Goal: Information Seeking & Learning: Learn about a topic

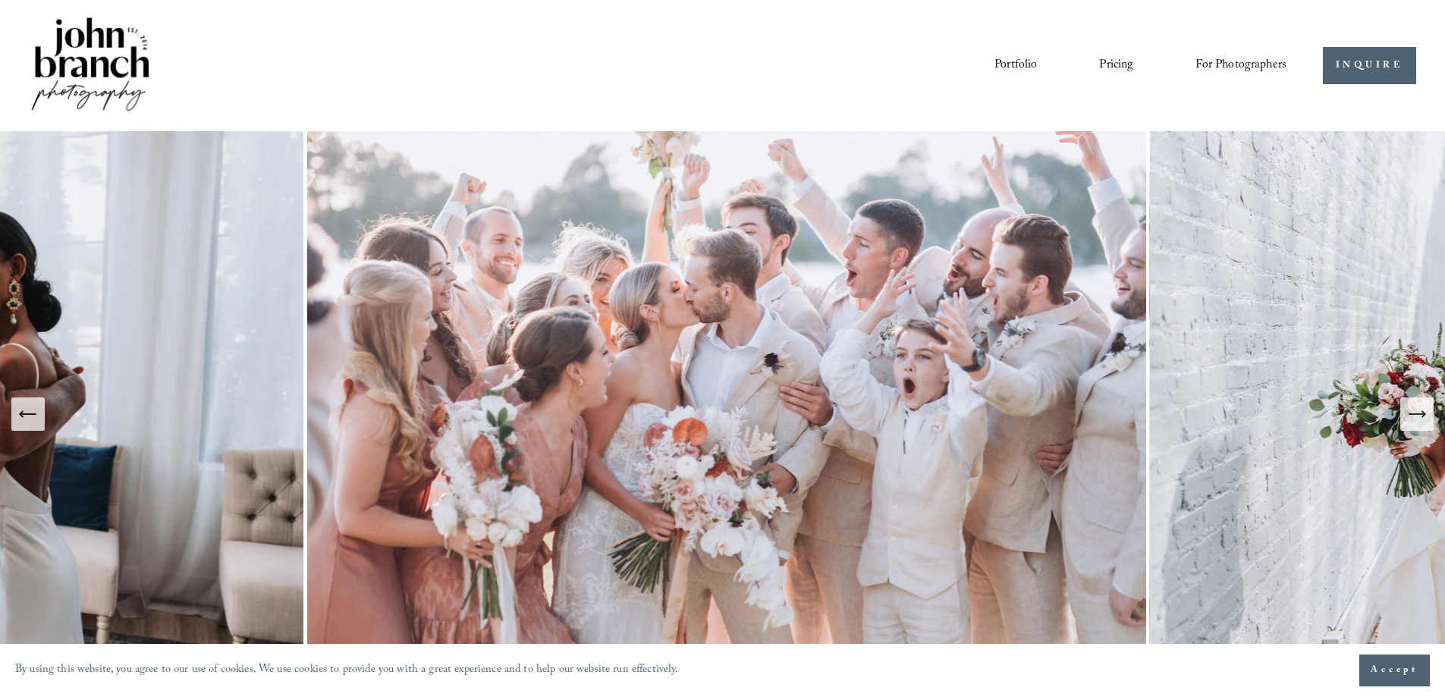
click at [1010, 64] on link "Portfolio" at bounding box center [1015, 65] width 42 height 26
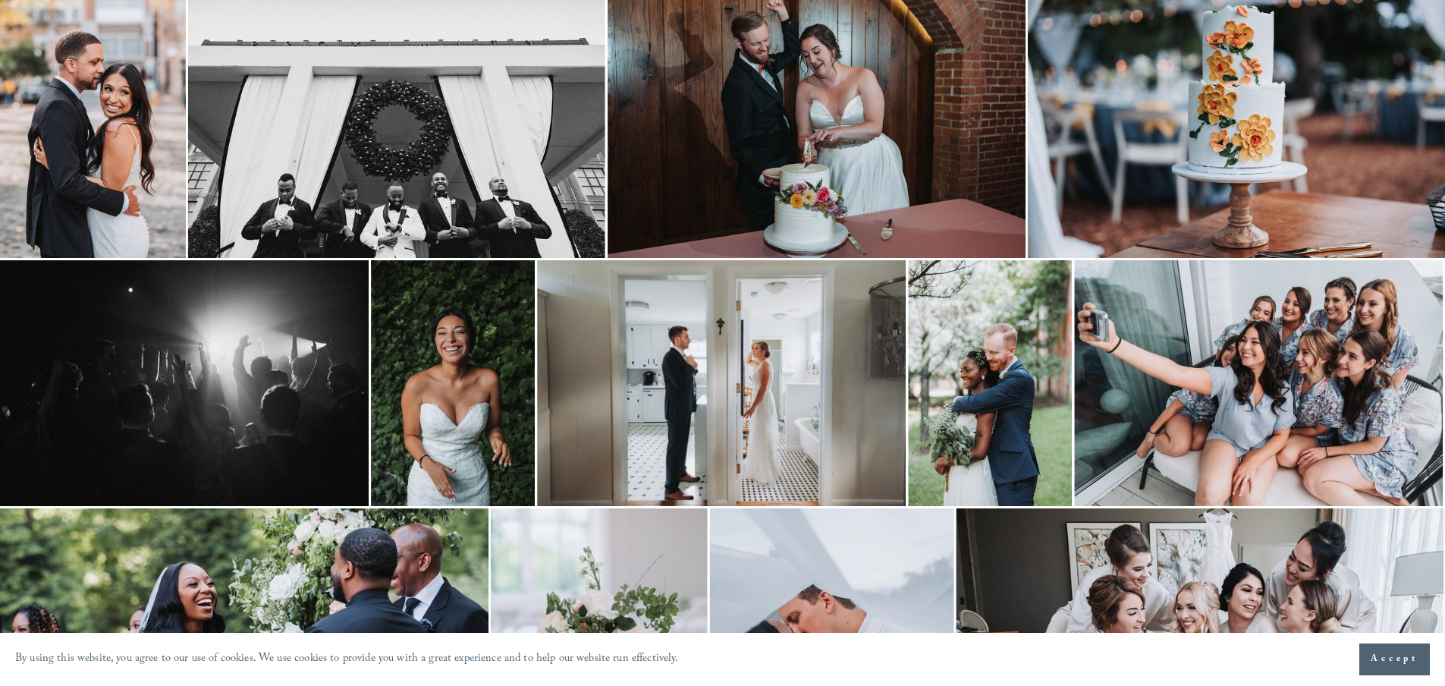
scroll to position [455, 0]
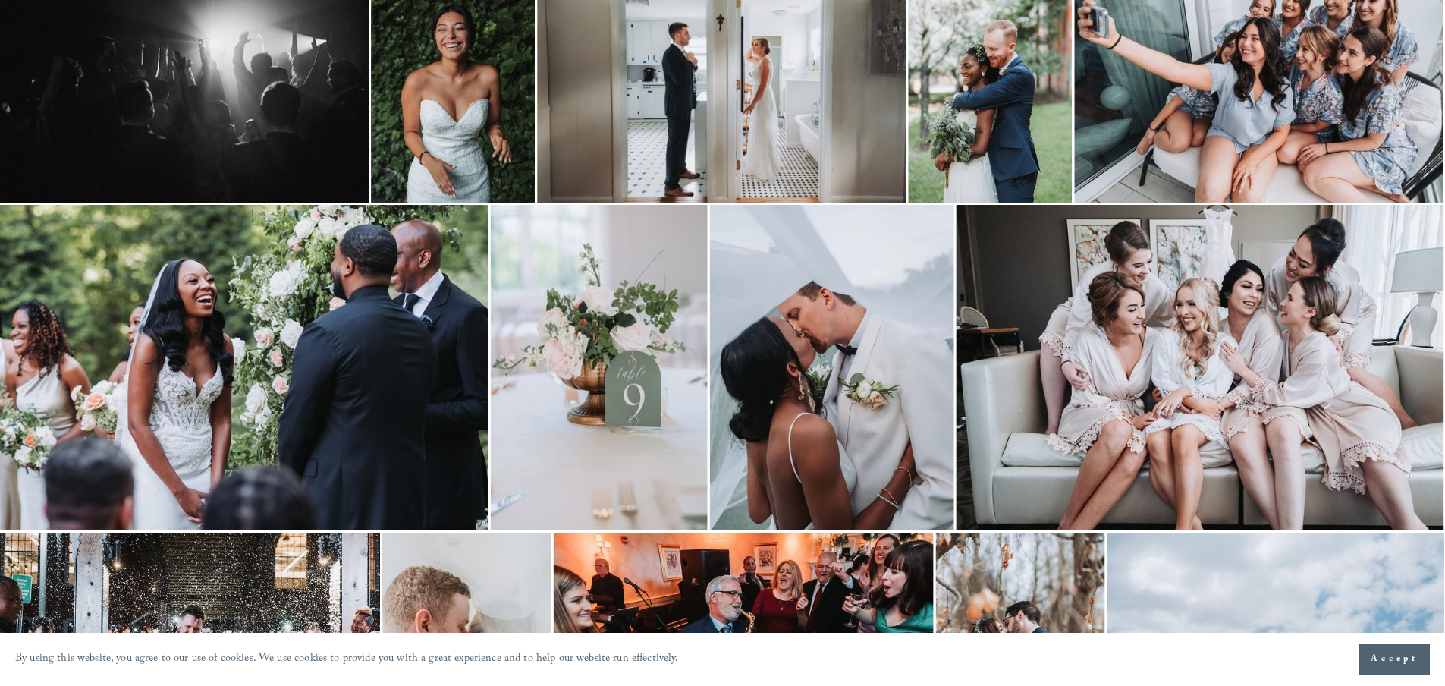
click at [823, 349] on img at bounding box center [832, 367] width 244 height 325
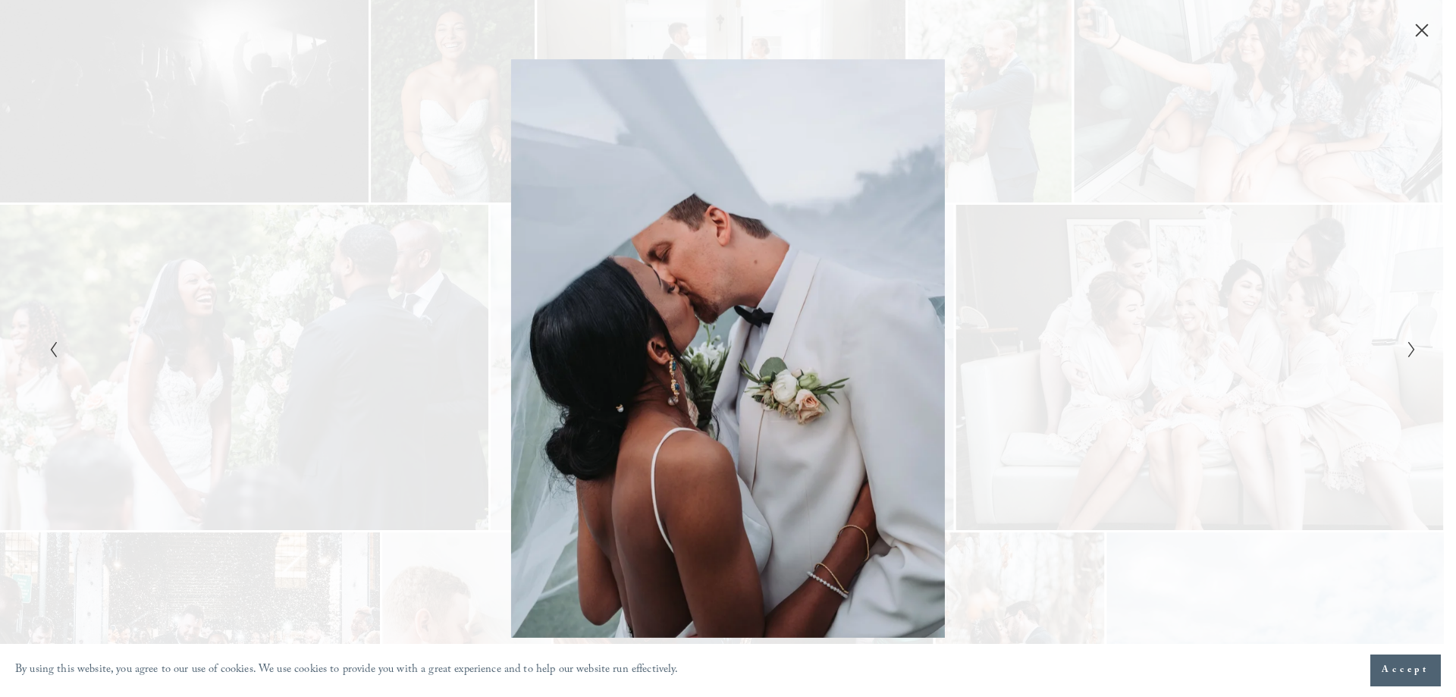
click at [1418, 27] on icon "Close" at bounding box center [1422, 30] width 12 height 12
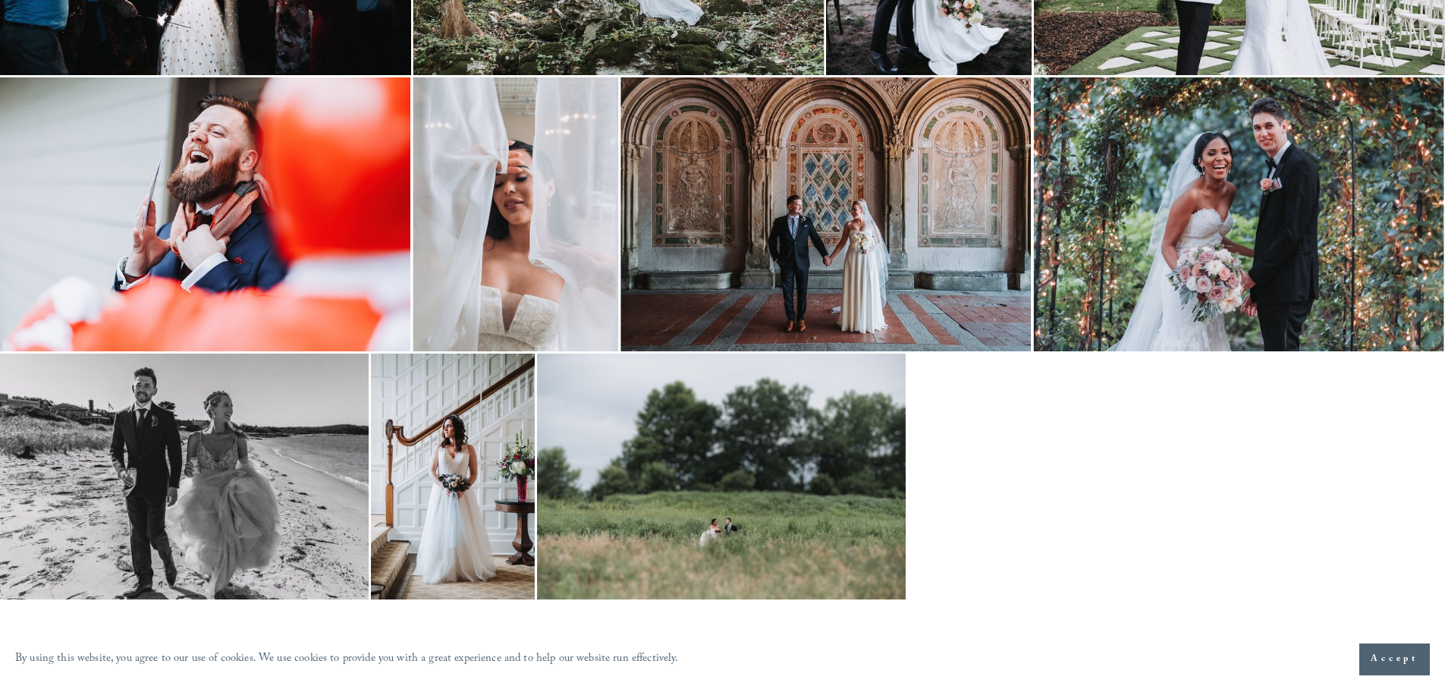
scroll to position [3065, 0]
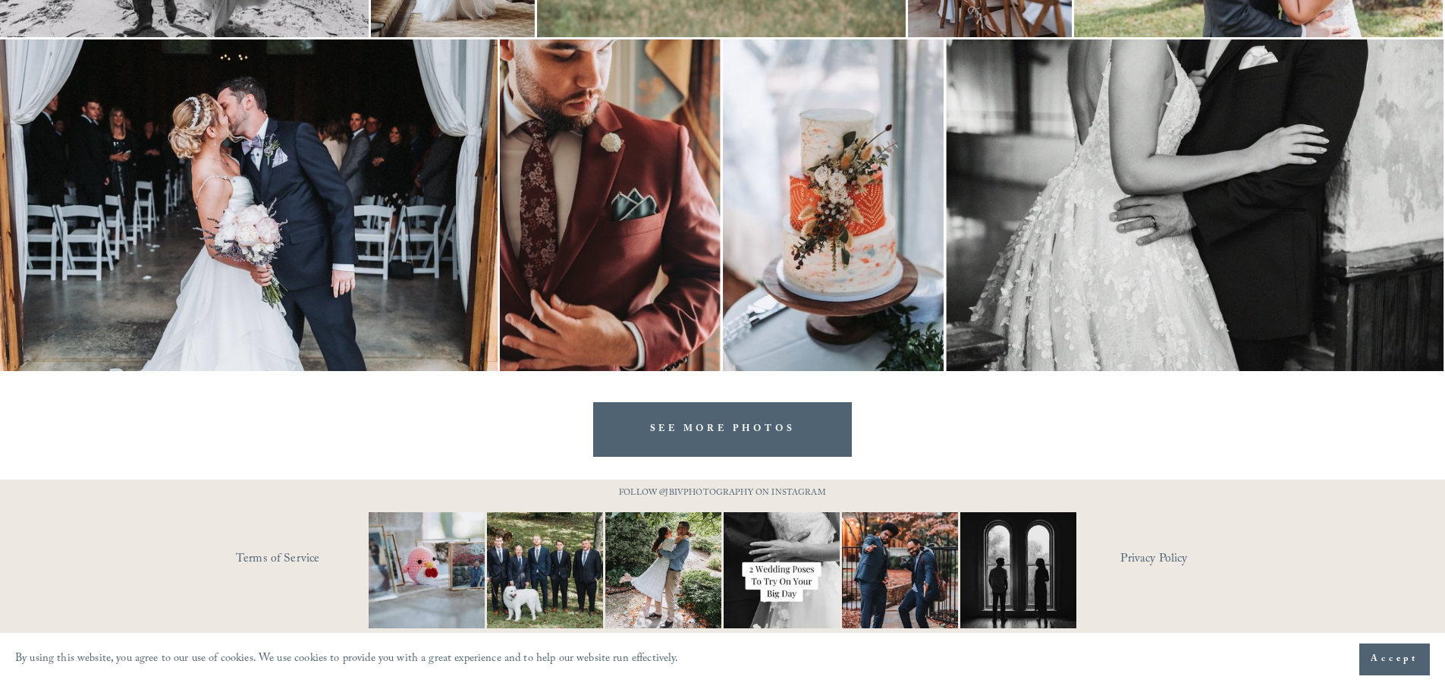
click at [667, 426] on link "SEE MORE PHOTOS" at bounding box center [722, 429] width 259 height 54
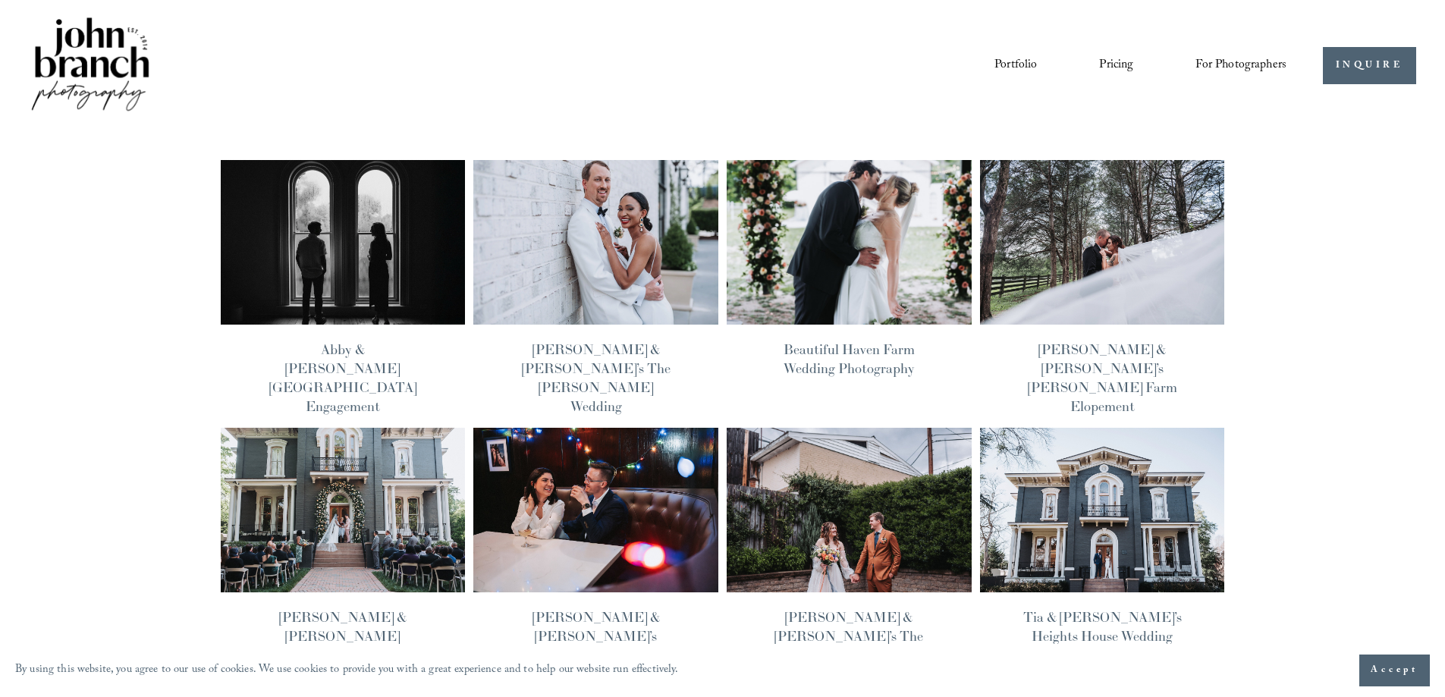
click at [1126, 254] on img at bounding box center [1102, 241] width 247 height 165
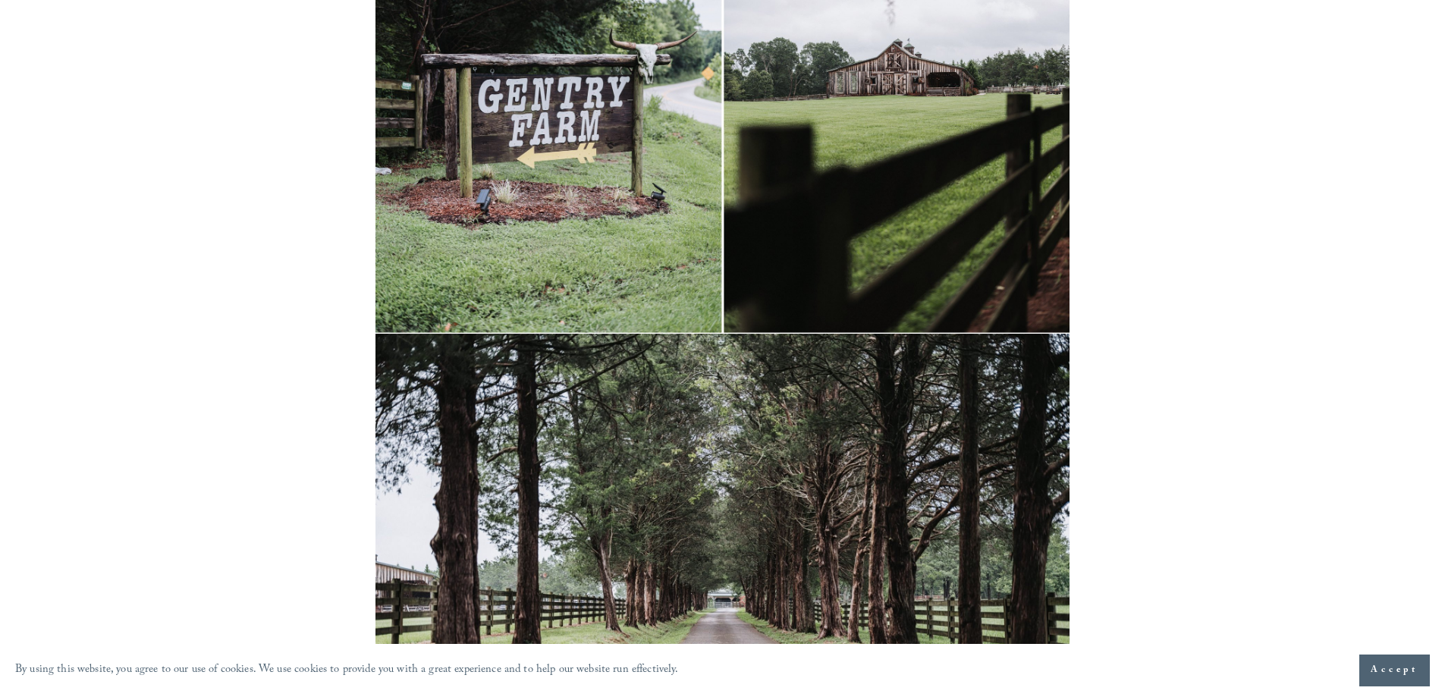
scroll to position [455, 0]
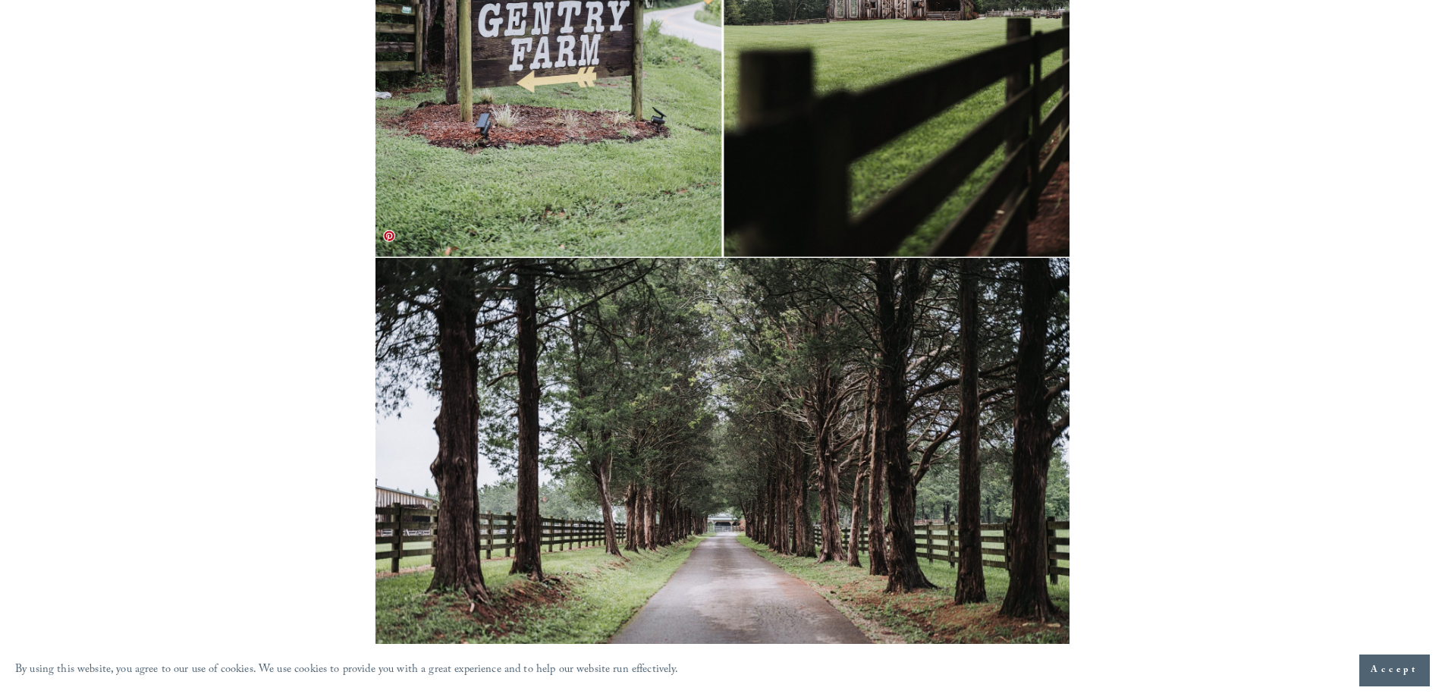
click at [882, 549] on img at bounding box center [721, 518] width 693 height 520
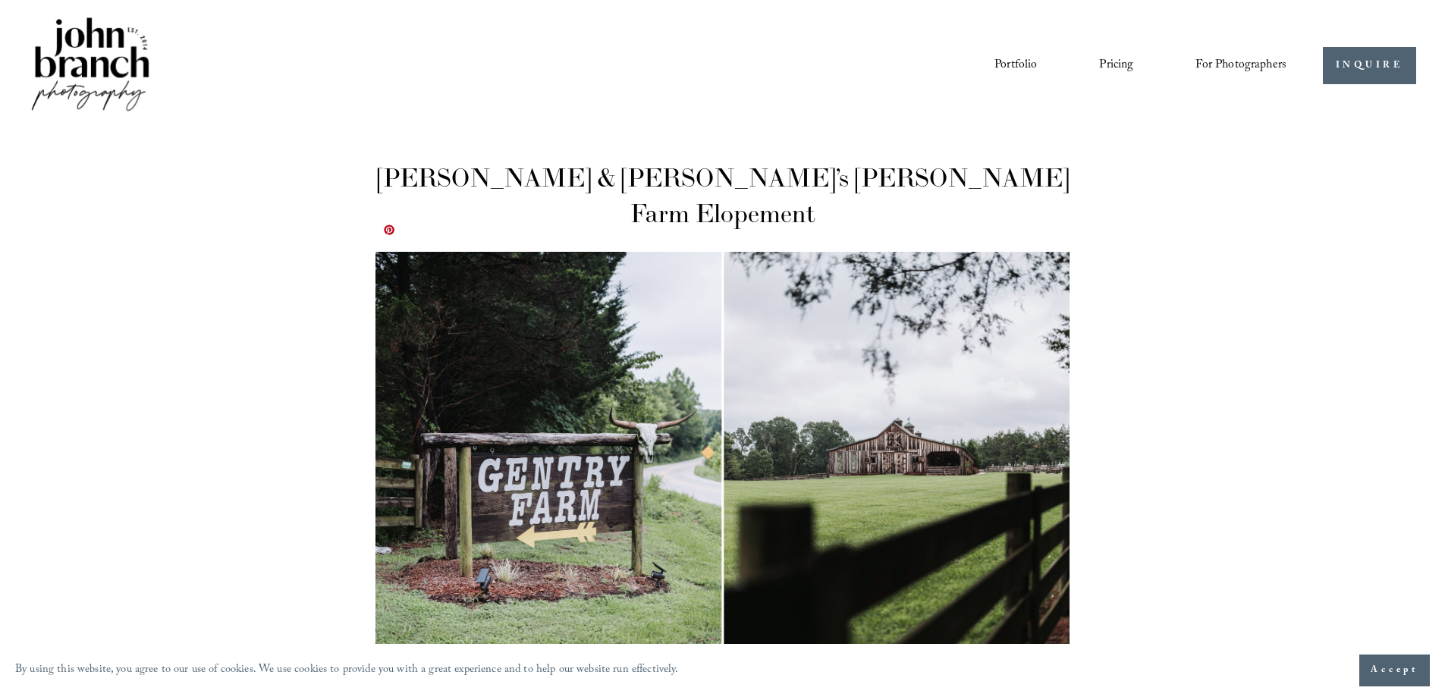
click at [675, 440] on img at bounding box center [721, 482] width 693 height 461
click at [912, 440] on img at bounding box center [721, 482] width 693 height 461
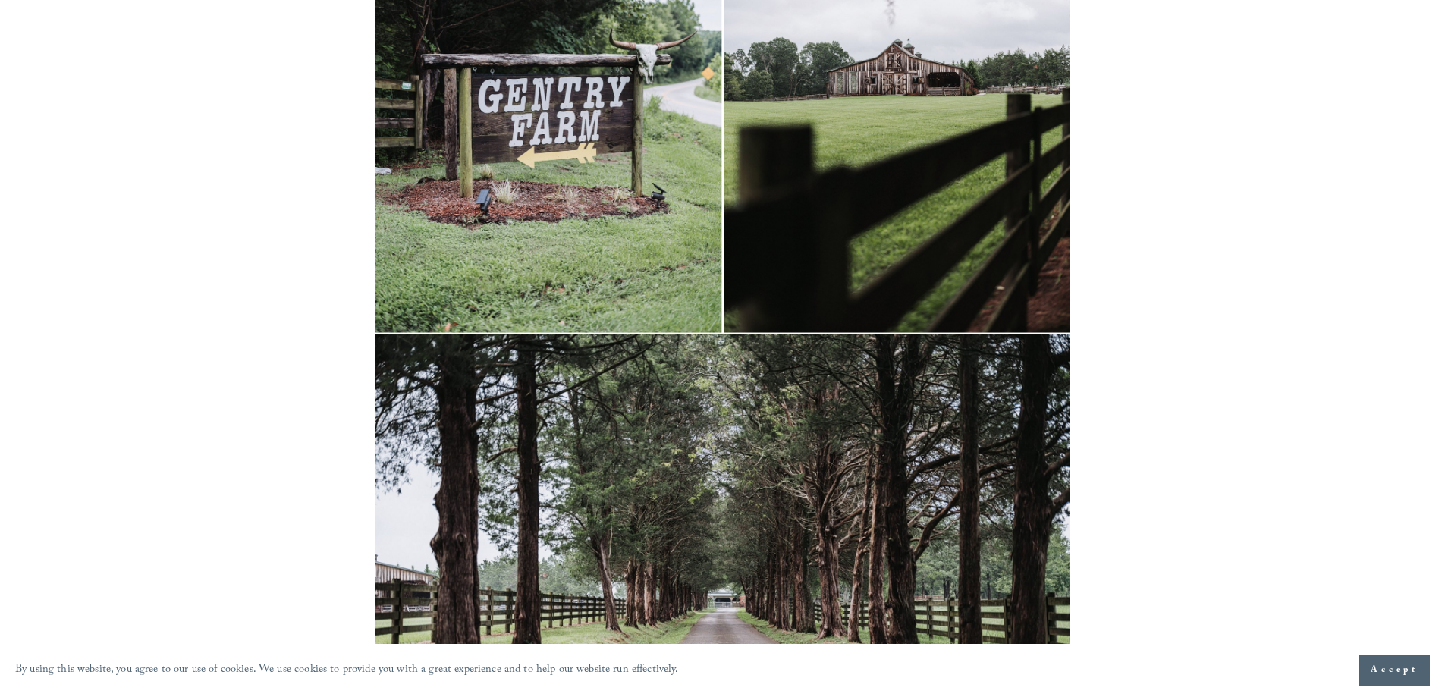
click at [1356, 675] on section "By using this website, you agree to our use of cookies. We use cookies to provi…" at bounding box center [722, 670] width 1445 height 53
click at [1348, 670] on section "By using this website, you agree to our use of cookies. We use cookies to provi…" at bounding box center [722, 670] width 1445 height 53
click at [1383, 668] on span "Accept" at bounding box center [1395, 670] width 48 height 15
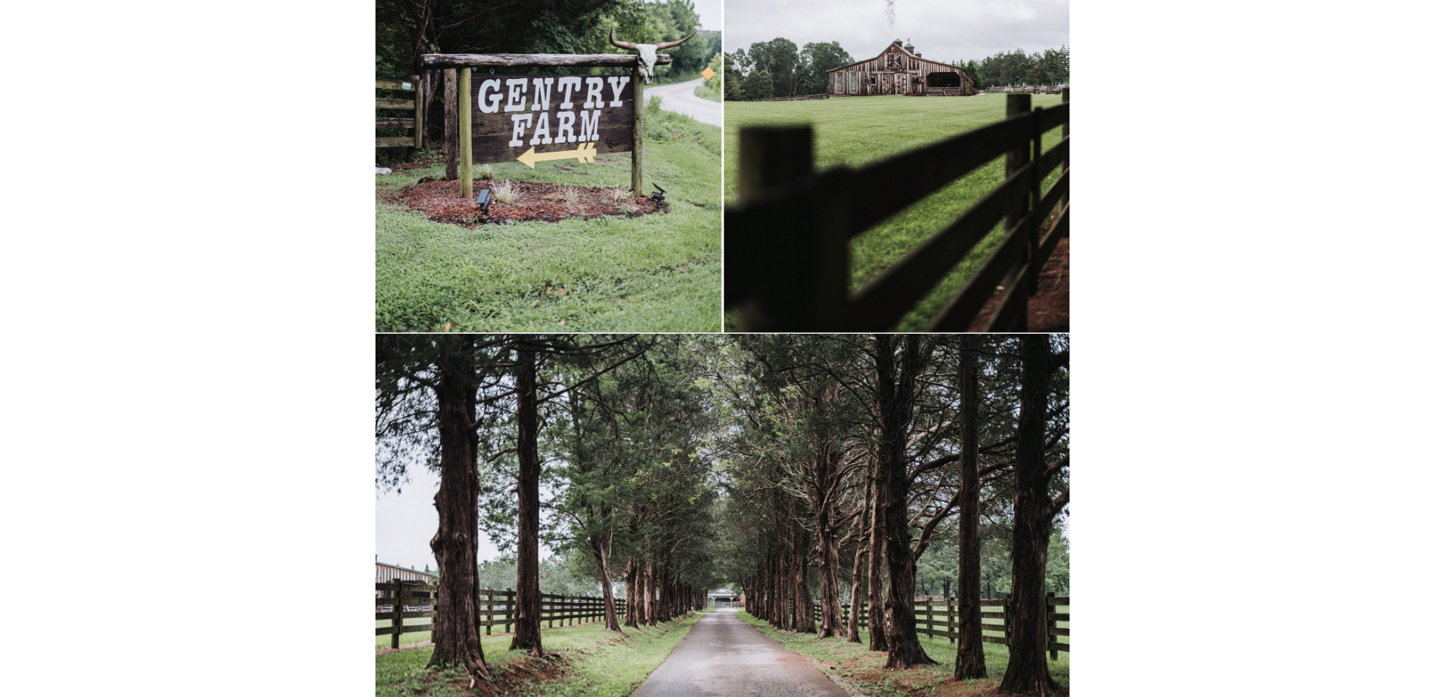
scroll to position [0, 0]
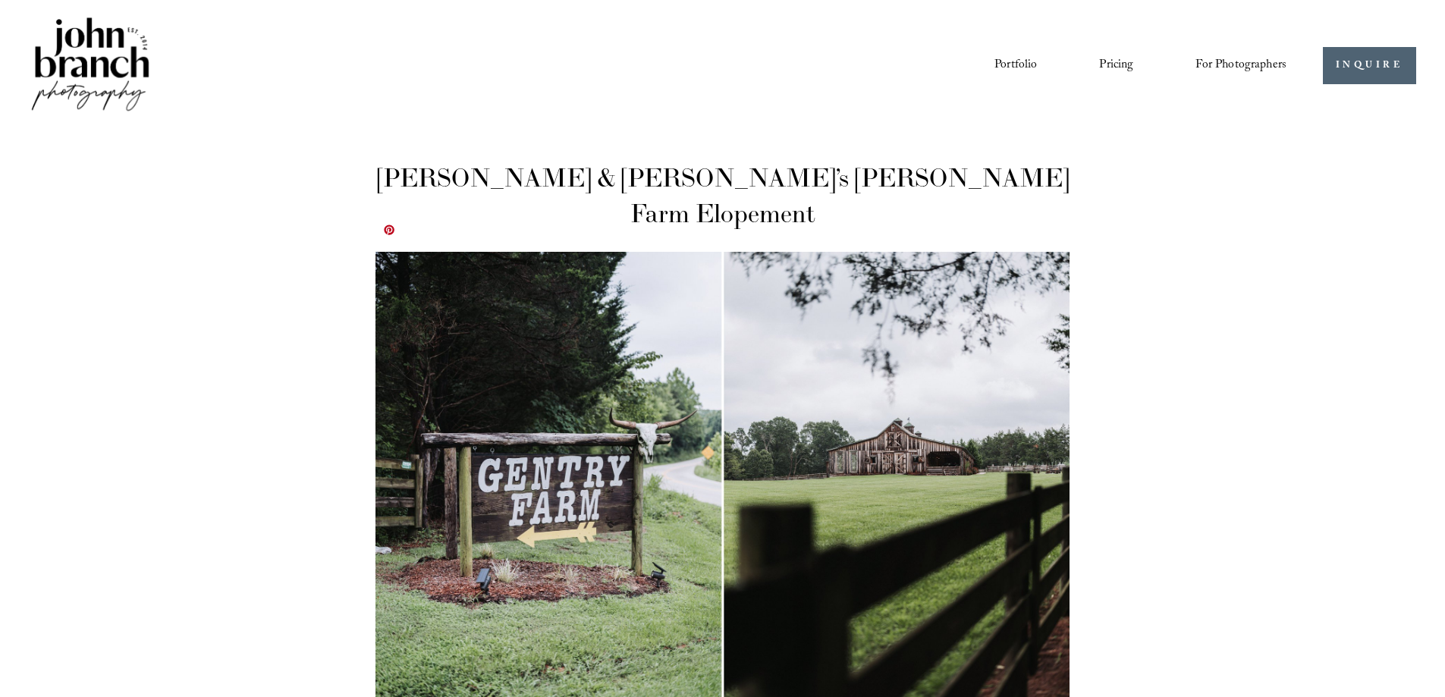
click at [593, 388] on img at bounding box center [721, 482] width 693 height 461
click at [837, 364] on img at bounding box center [721, 482] width 693 height 461
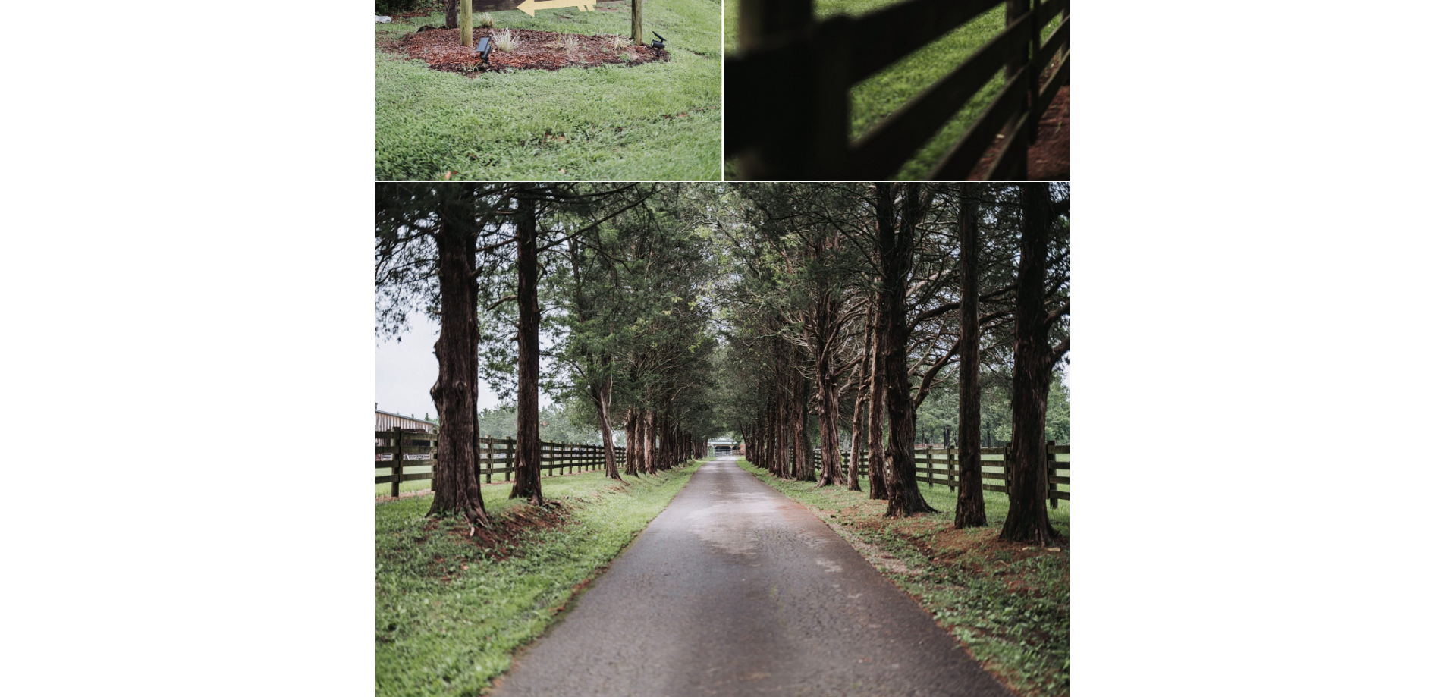
scroll to position [455, 0]
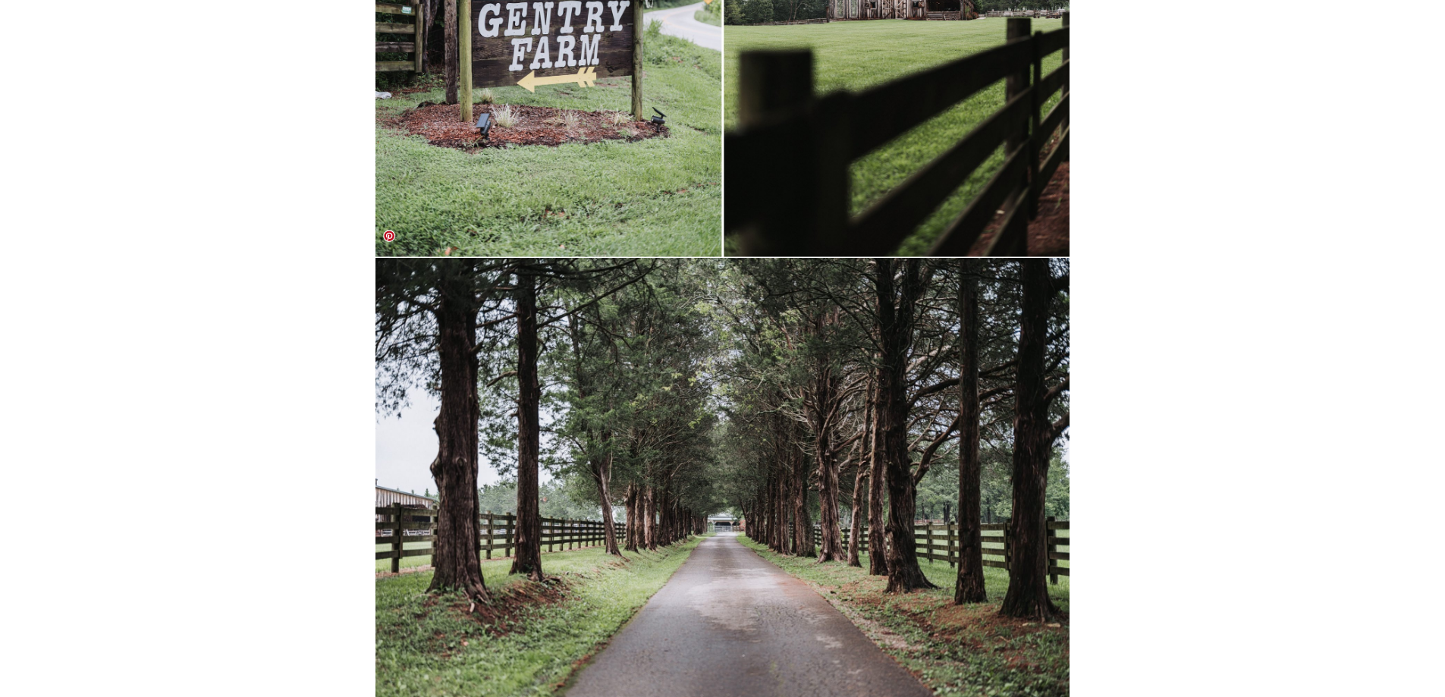
click at [388, 237] on link at bounding box center [389, 236] width 12 height 12
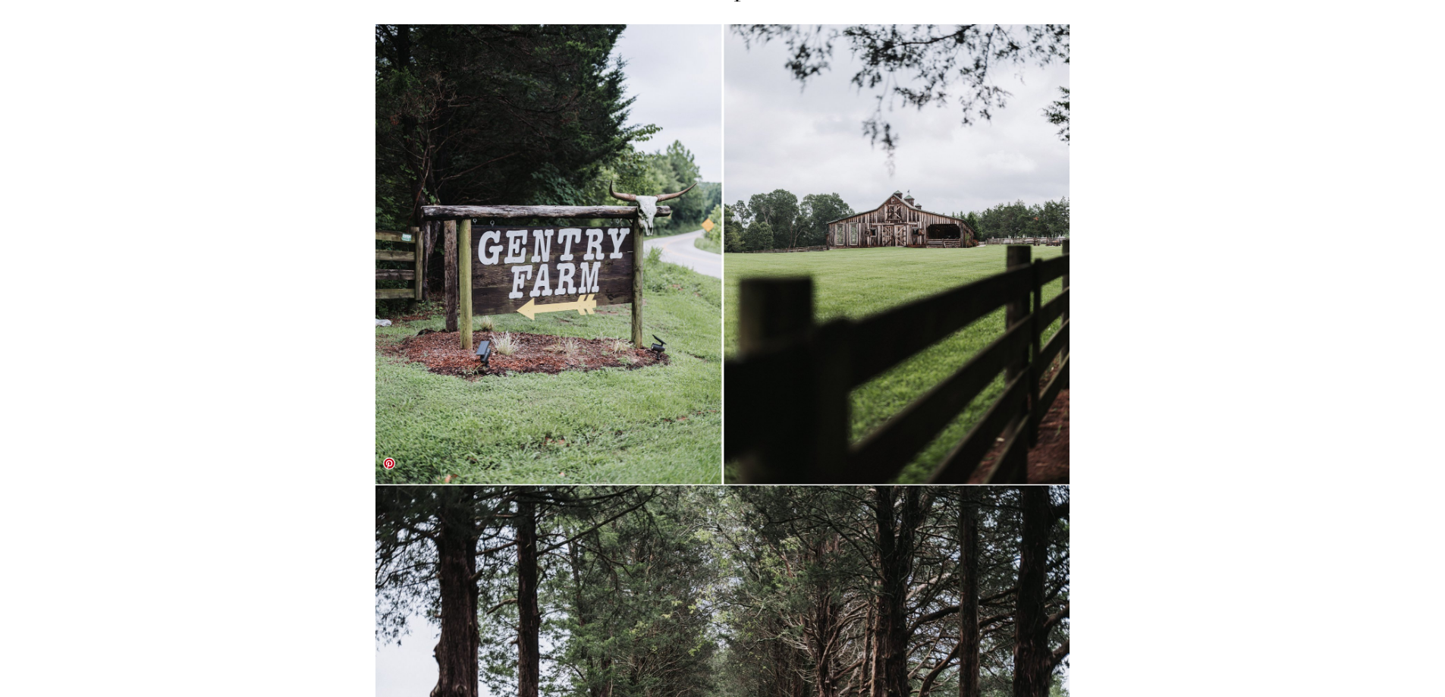
scroll to position [152, 0]
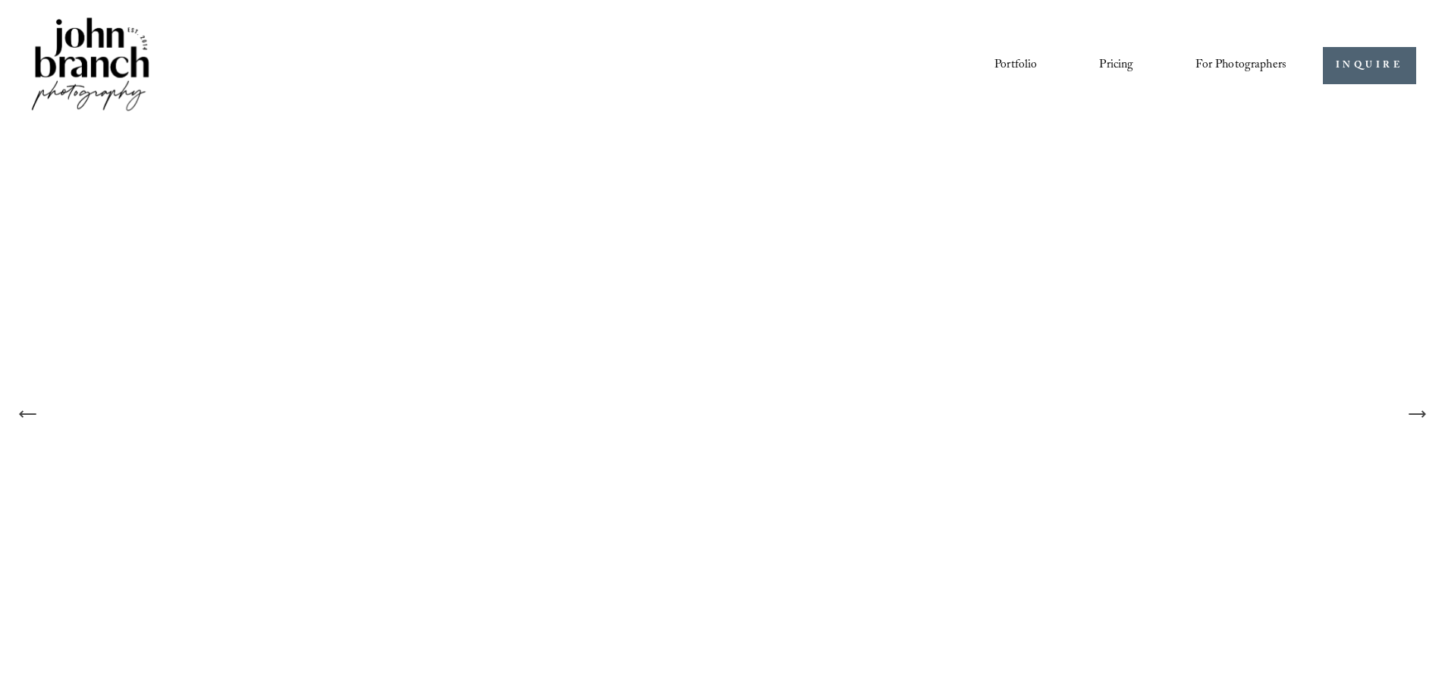
click at [1010, 72] on link "Portfolio" at bounding box center [1015, 65] width 42 height 26
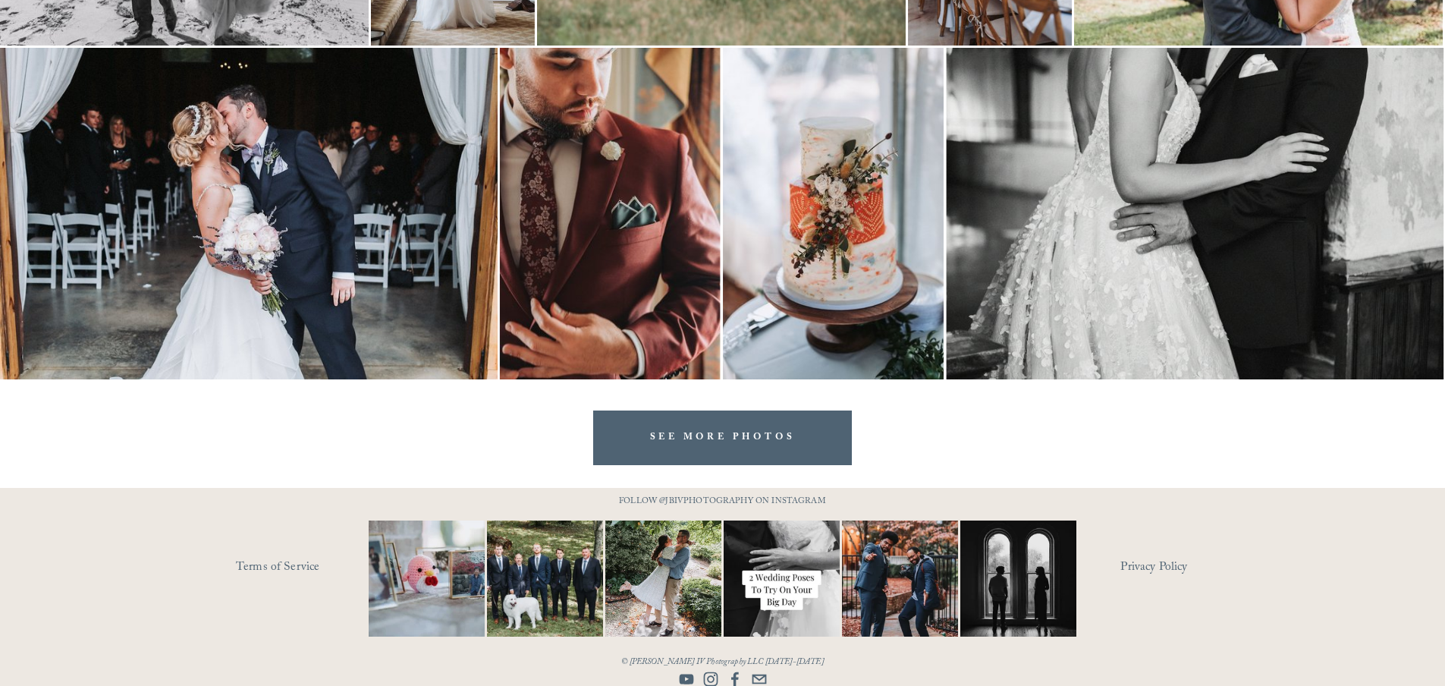
scroll to position [3065, 0]
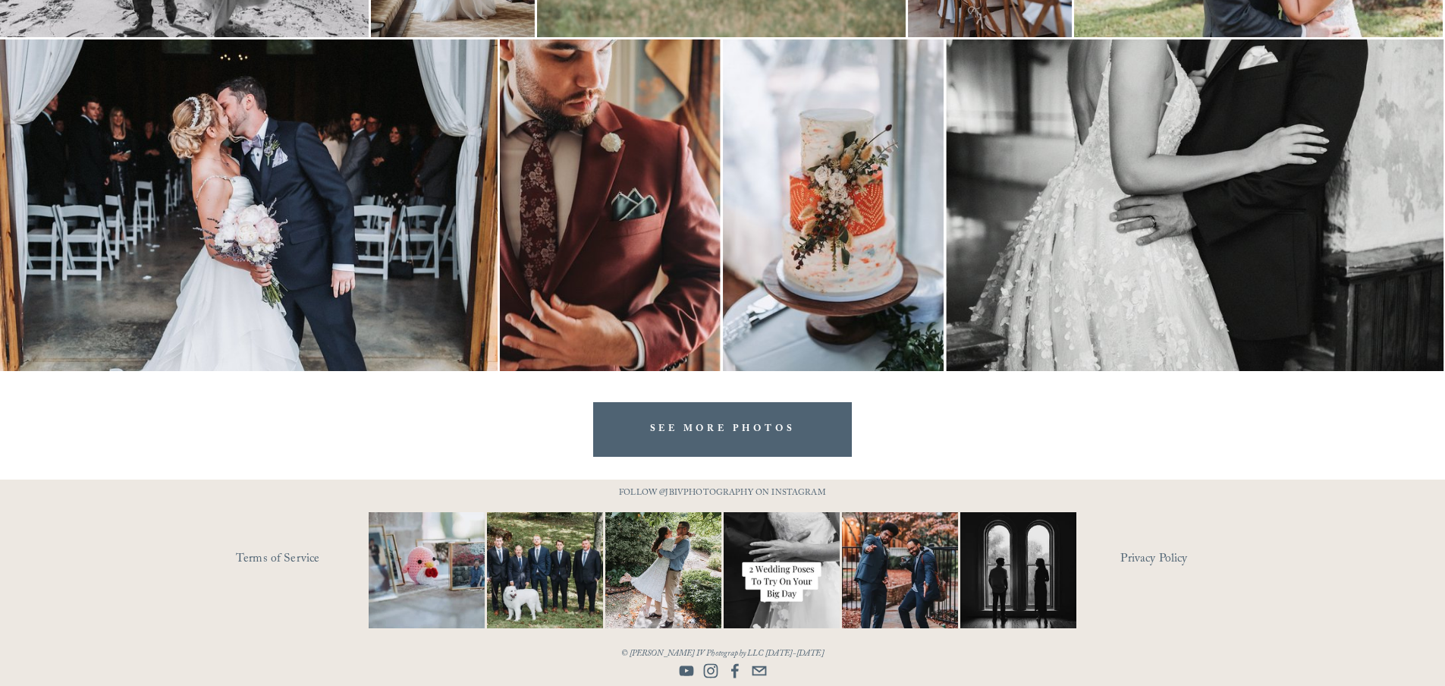
click at [705, 437] on link "SEE MORE PHOTOS" at bounding box center [722, 429] width 259 height 54
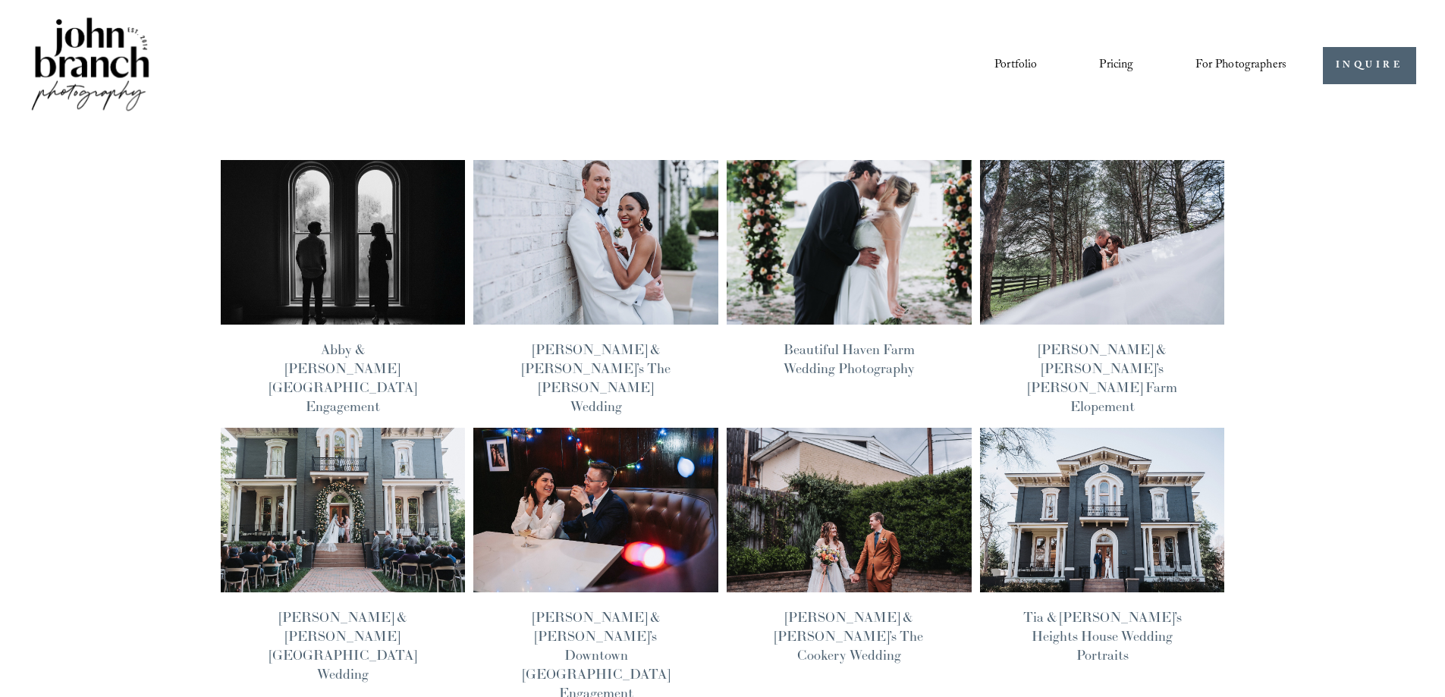
click at [841, 468] on img at bounding box center [848, 509] width 247 height 165
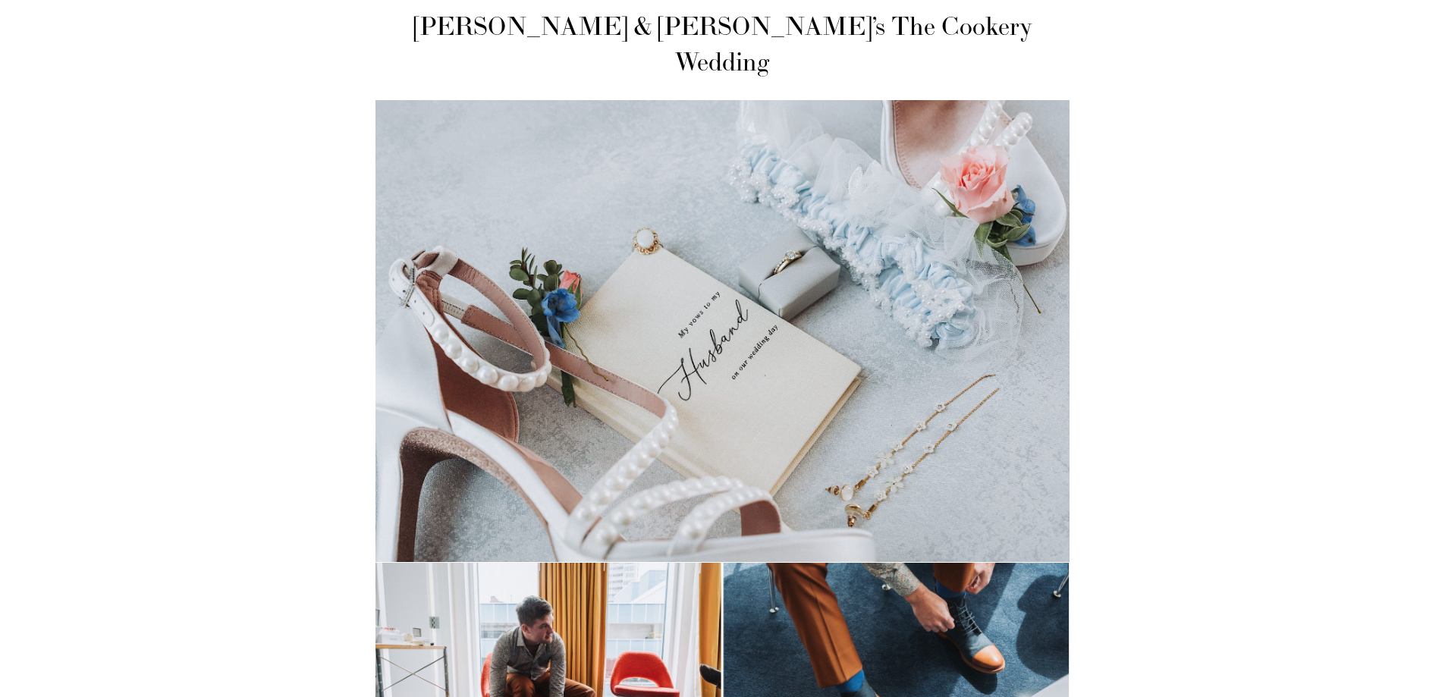
scroll to position [303, 0]
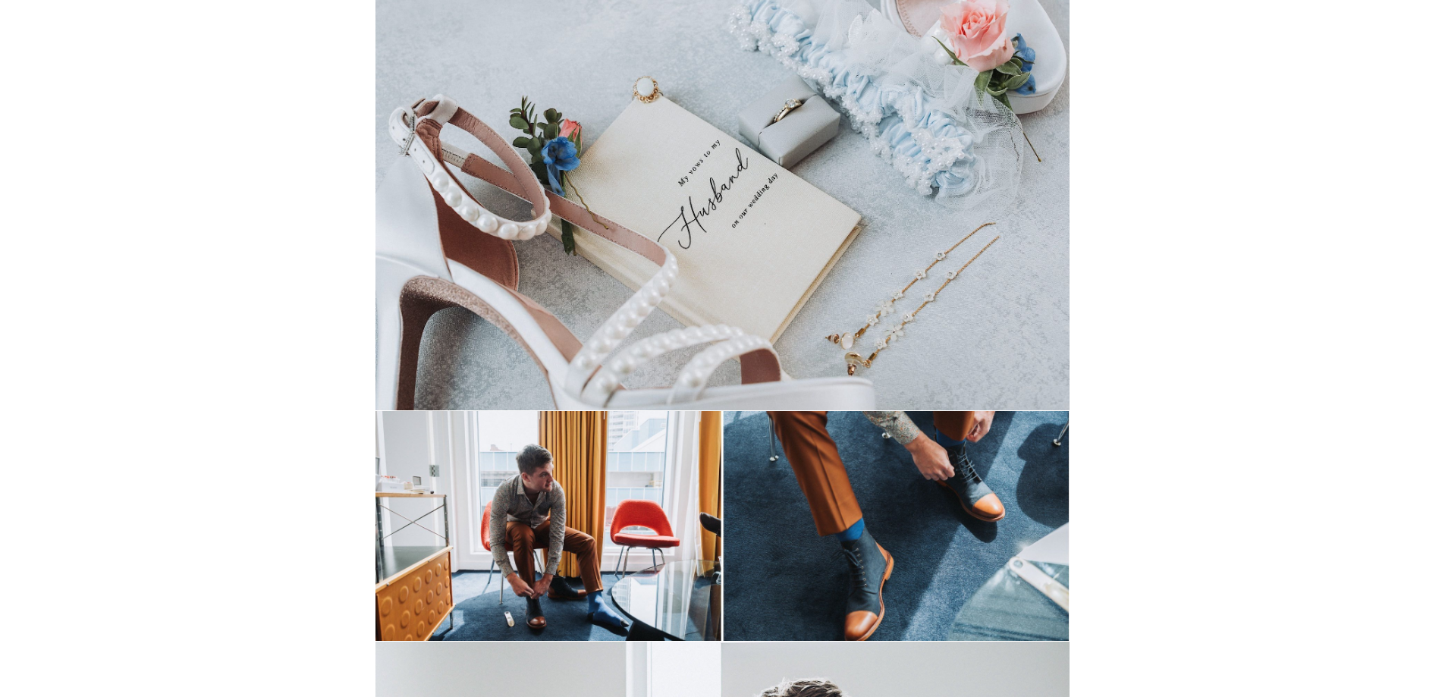
drag, startPoint x: 849, startPoint y: 284, endPoint x: 869, endPoint y: 441, distance: 158.3
click at [848, 285] on img at bounding box center [721, 179] width 693 height 462
click at [867, 444] on img at bounding box center [721, 526] width 693 height 230
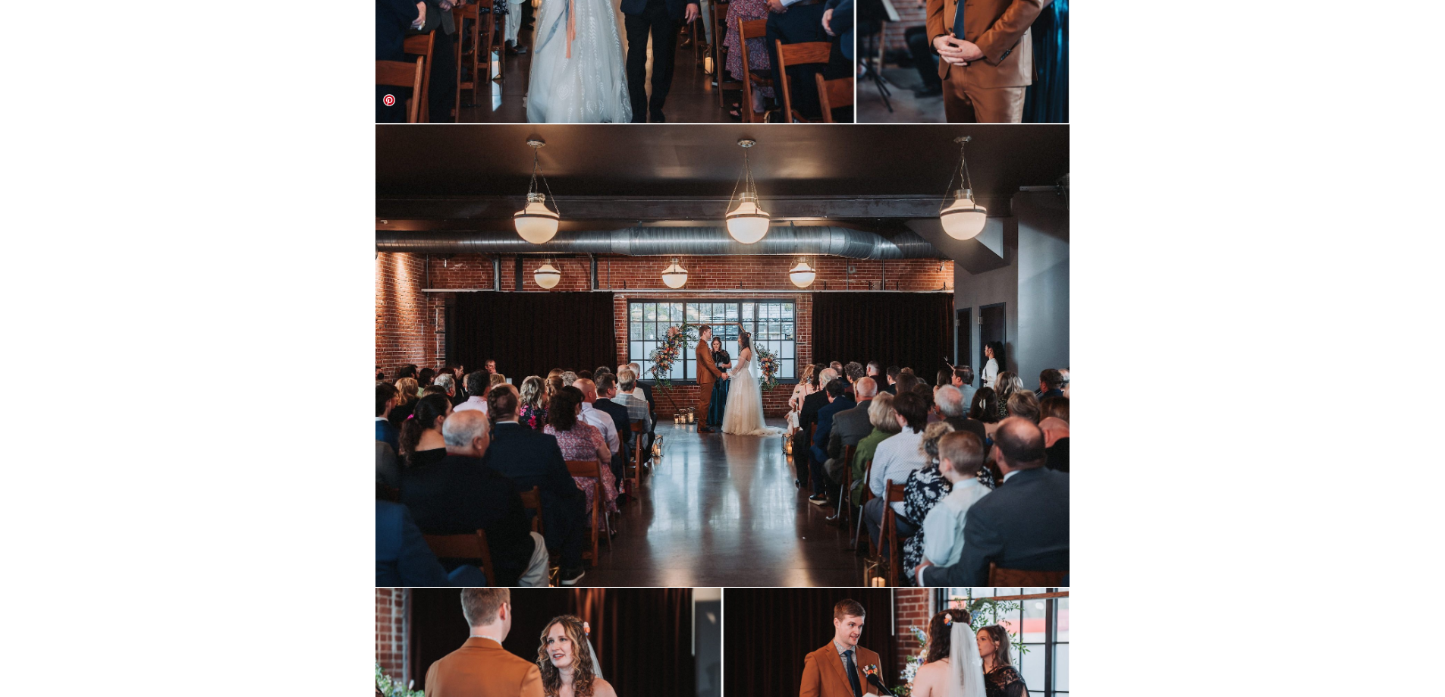
scroll to position [9027, 0]
